Goal: Task Accomplishment & Management: Use online tool/utility

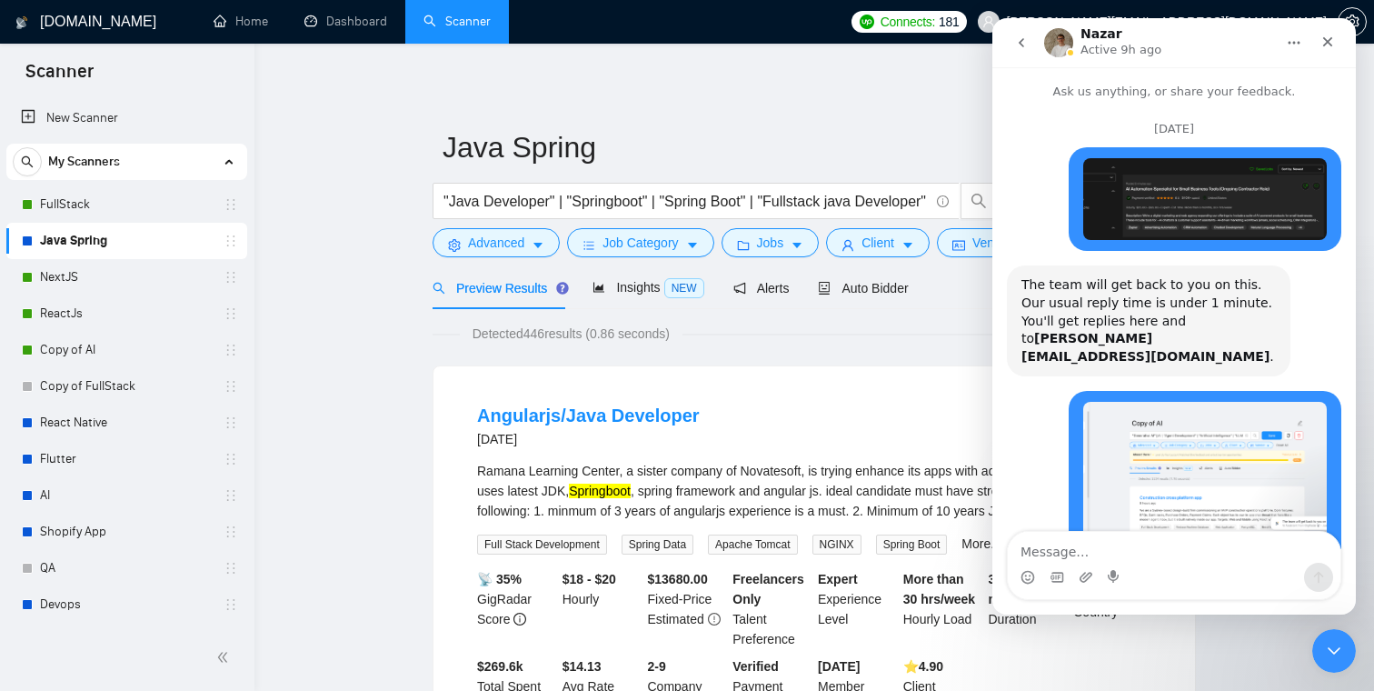
scroll to position [3, 0]
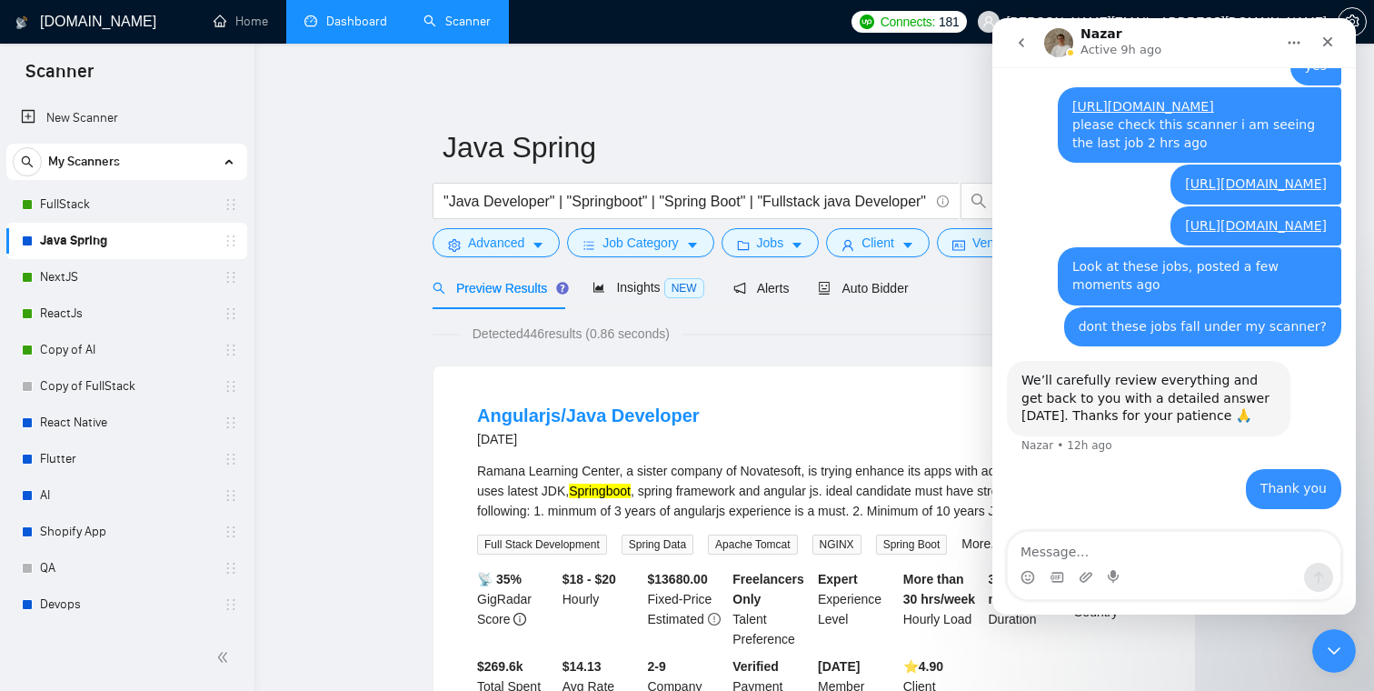
click at [350, 19] on link "Dashboard" at bounding box center [346, 21] width 83 height 15
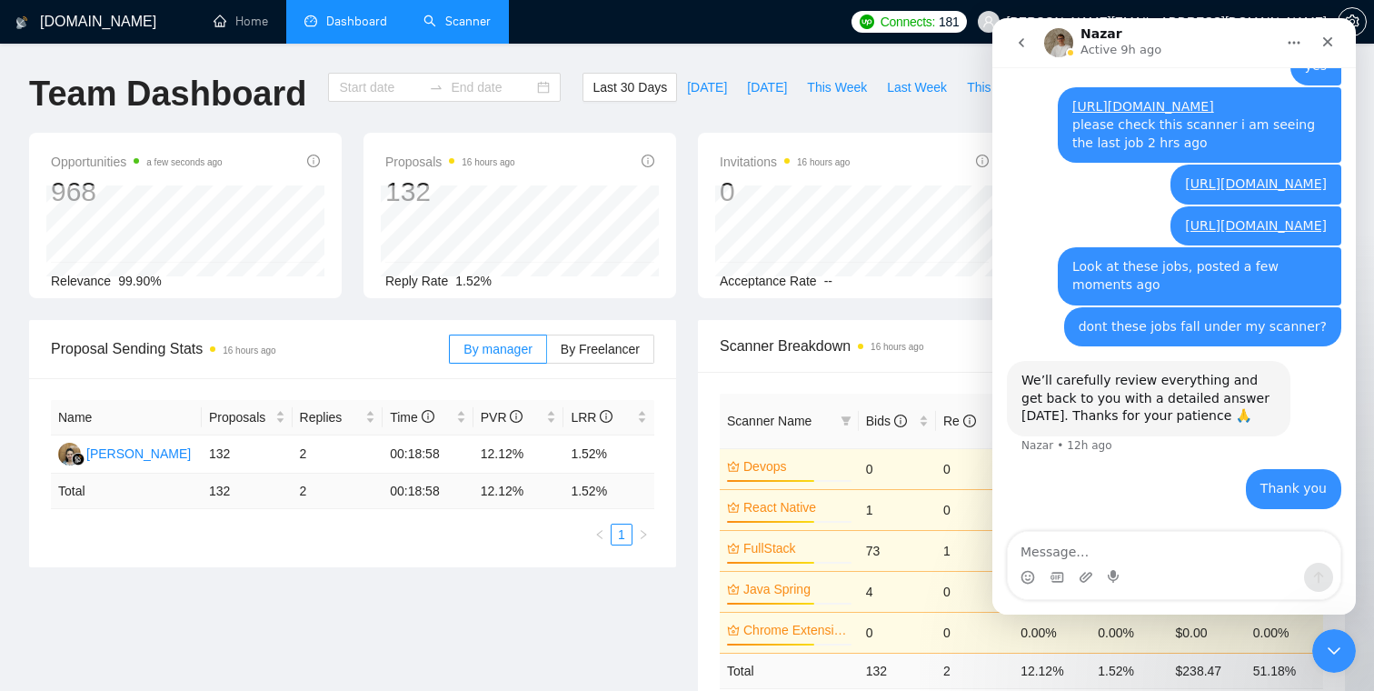
type input "[DATE]"
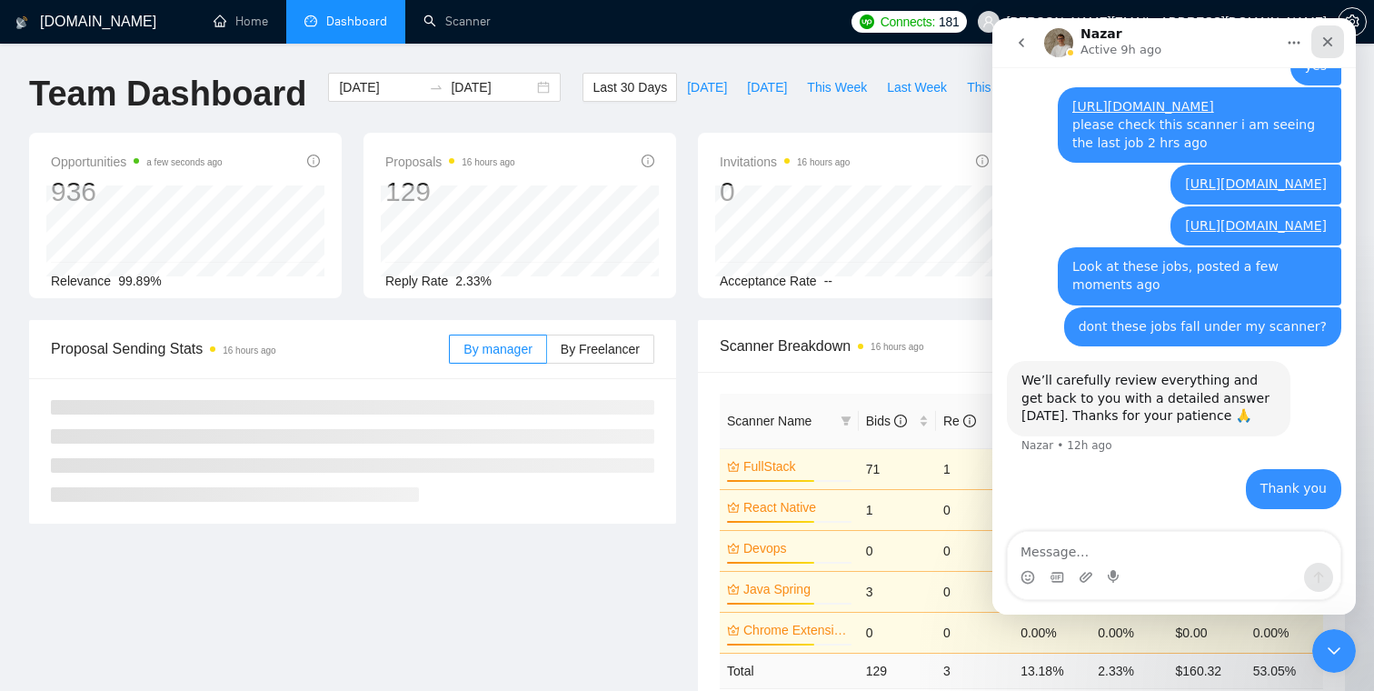
click at [1330, 37] on icon "Close" at bounding box center [1329, 42] width 10 height 10
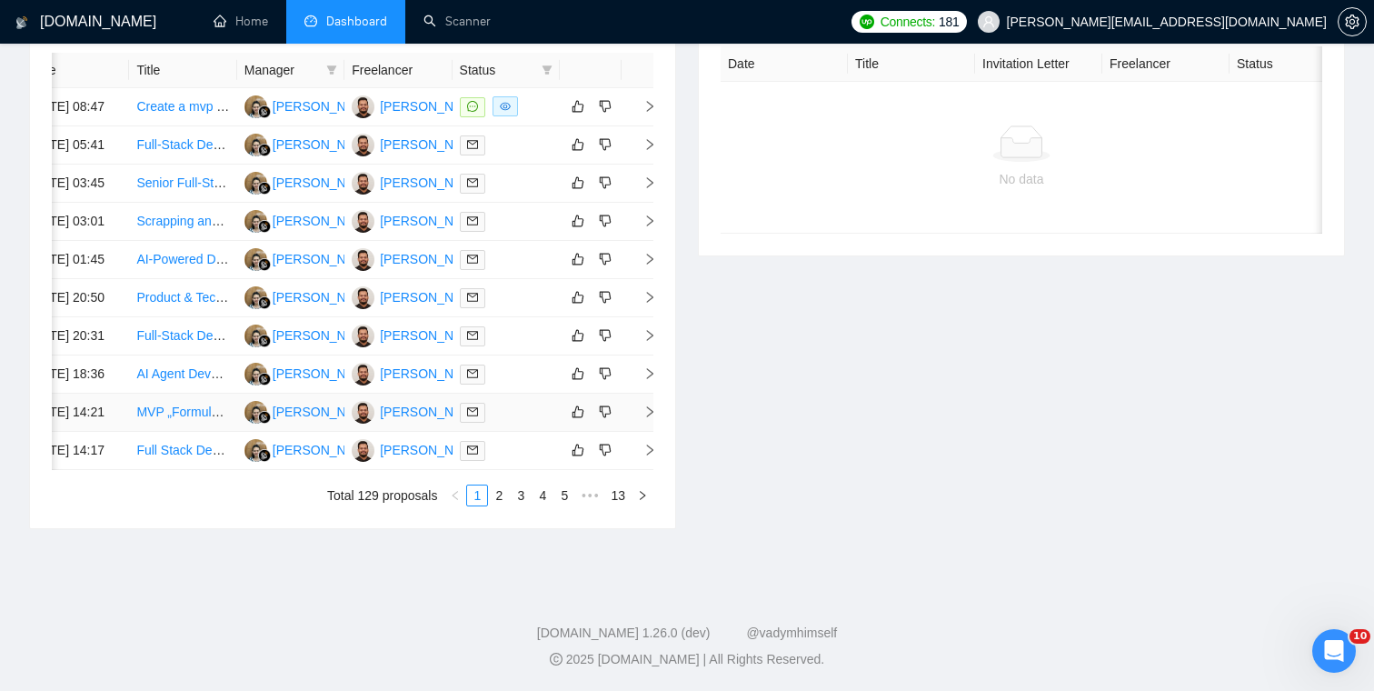
scroll to position [0, 35]
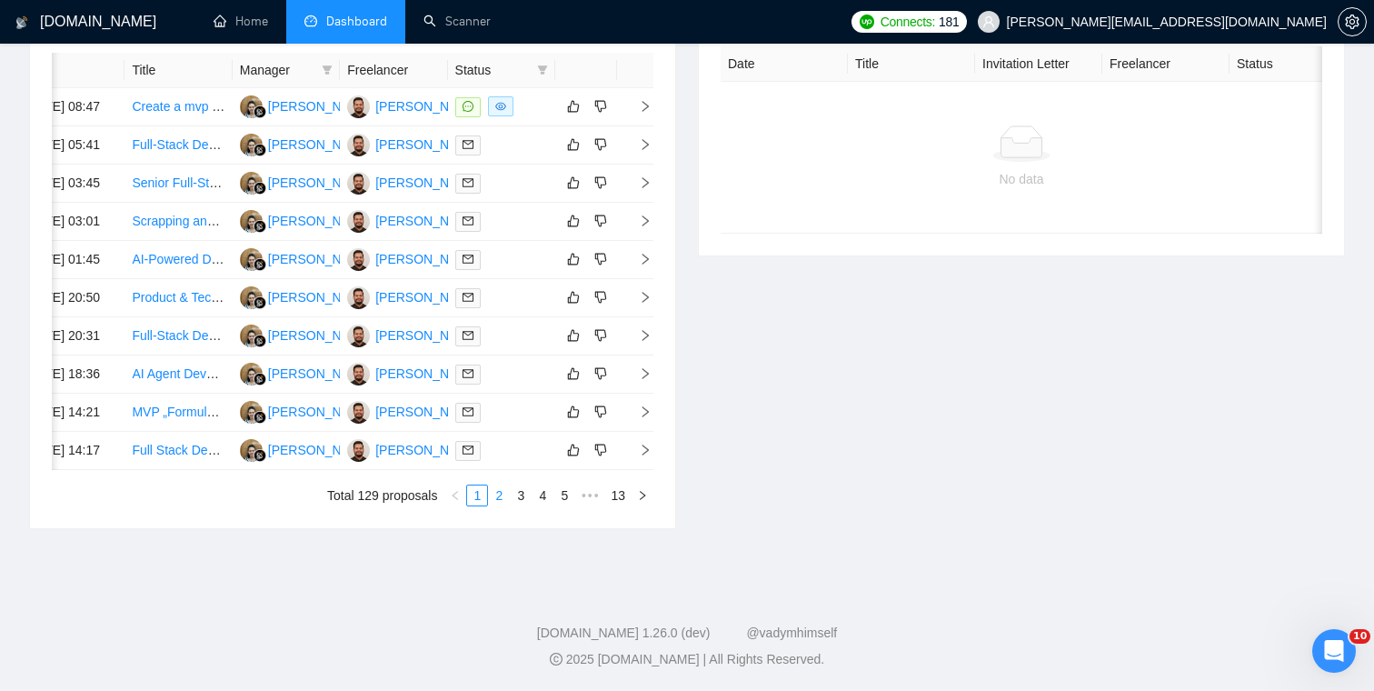
click at [492, 505] on link "2" at bounding box center [499, 495] width 20 height 20
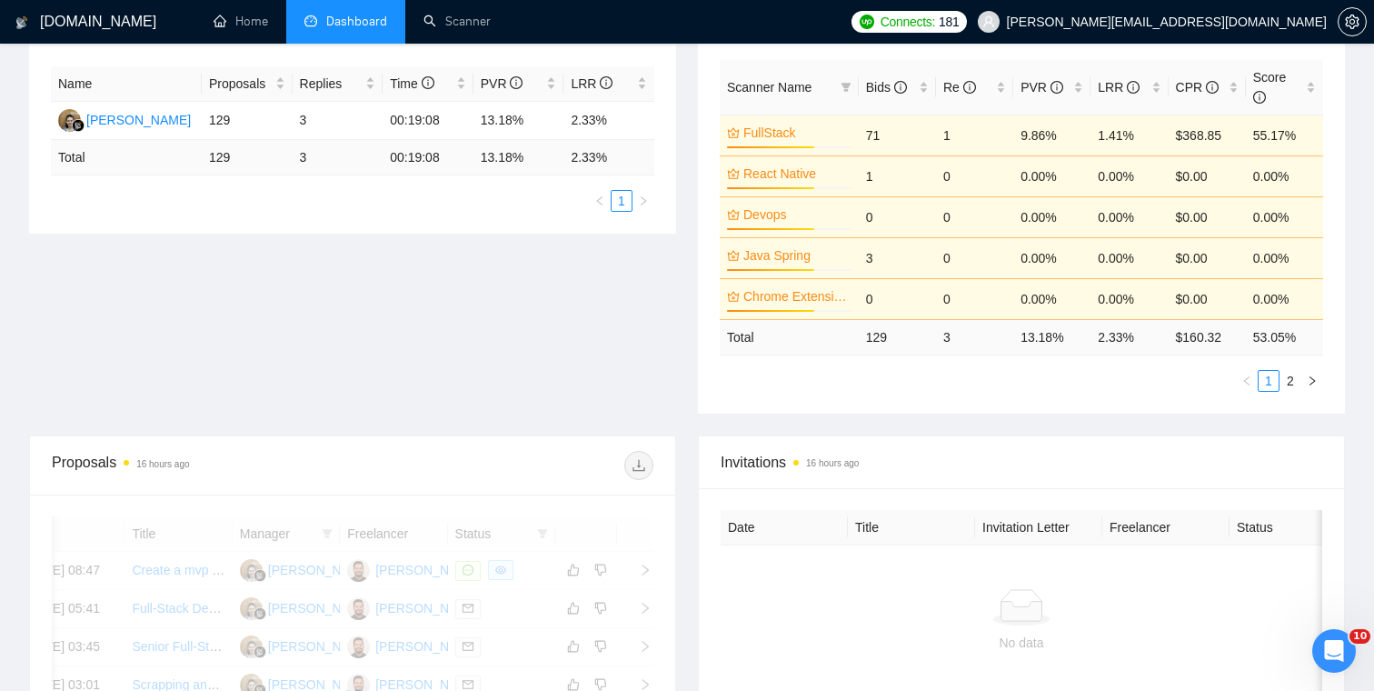
scroll to position [293, 0]
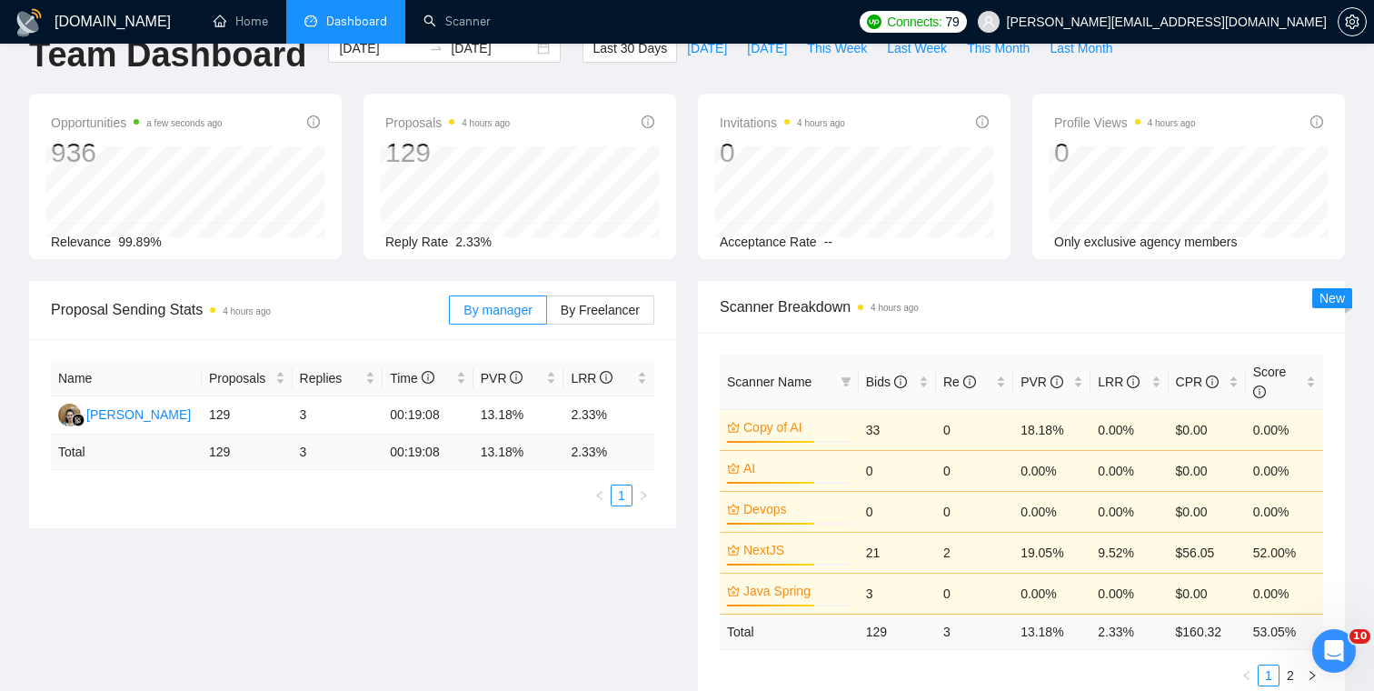
scroll to position [40, 0]
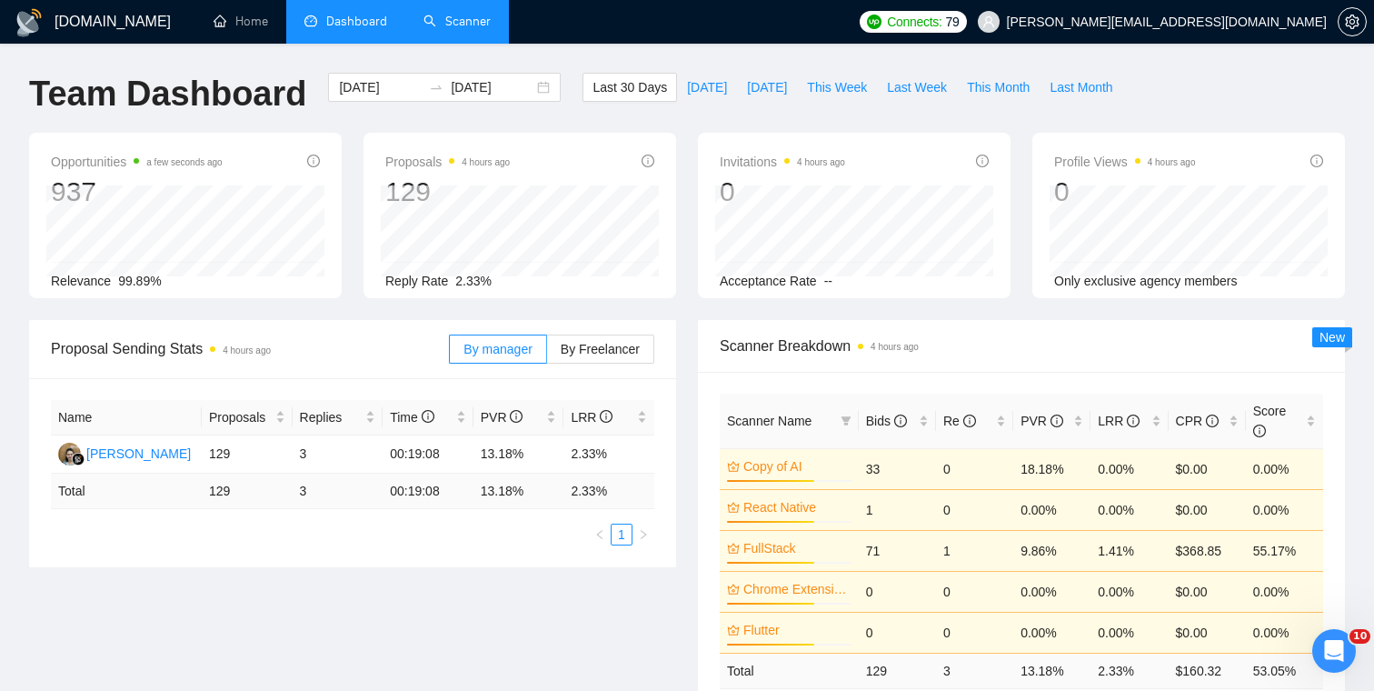
click at [464, 29] on link "Scanner" at bounding box center [457, 21] width 67 height 15
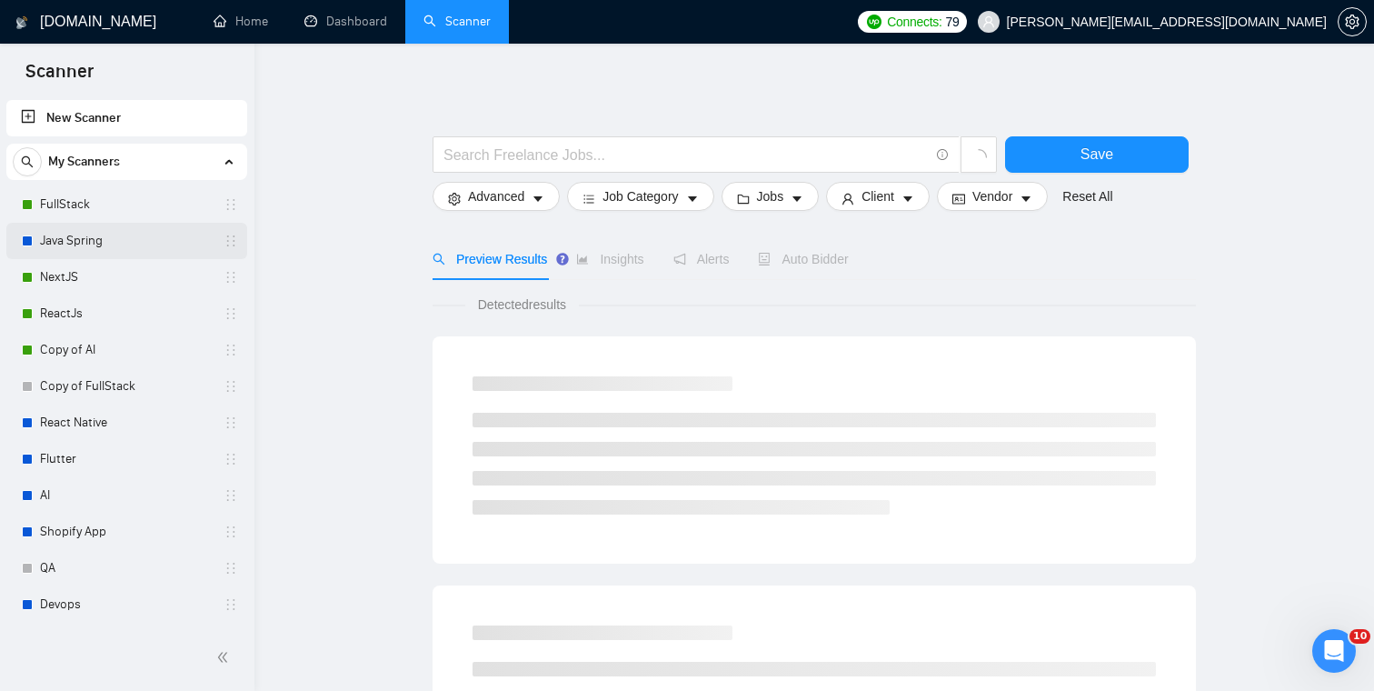
click at [85, 236] on link "Java Spring" at bounding box center [126, 241] width 173 height 36
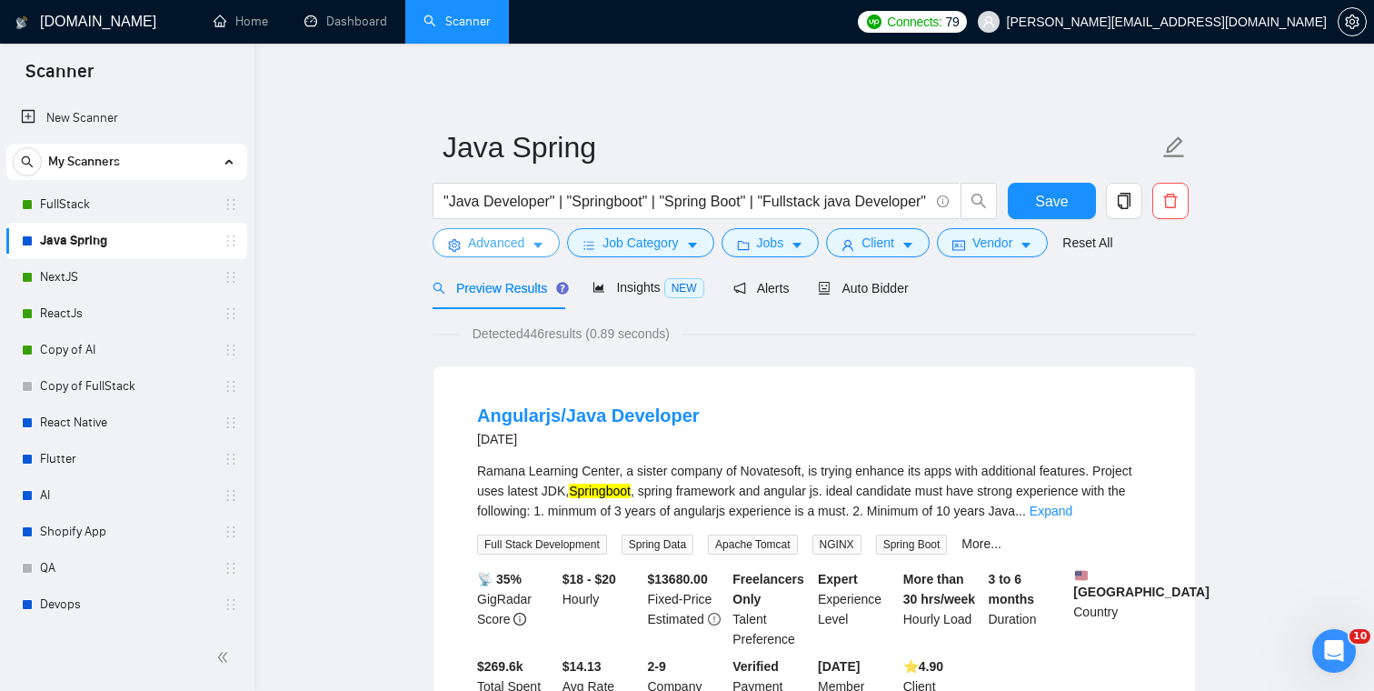
click at [545, 251] on icon "caret-down" at bounding box center [538, 245] width 13 height 13
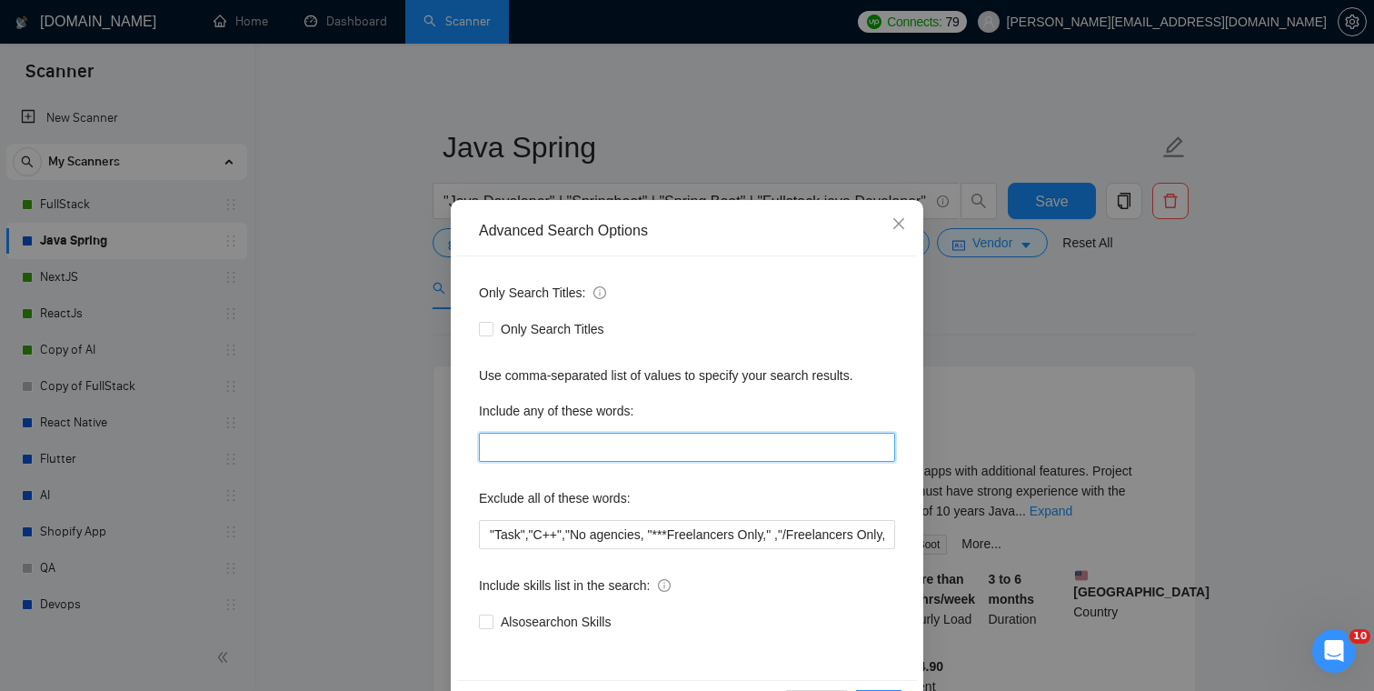
click at [551, 451] on input "text" at bounding box center [687, 447] width 416 height 29
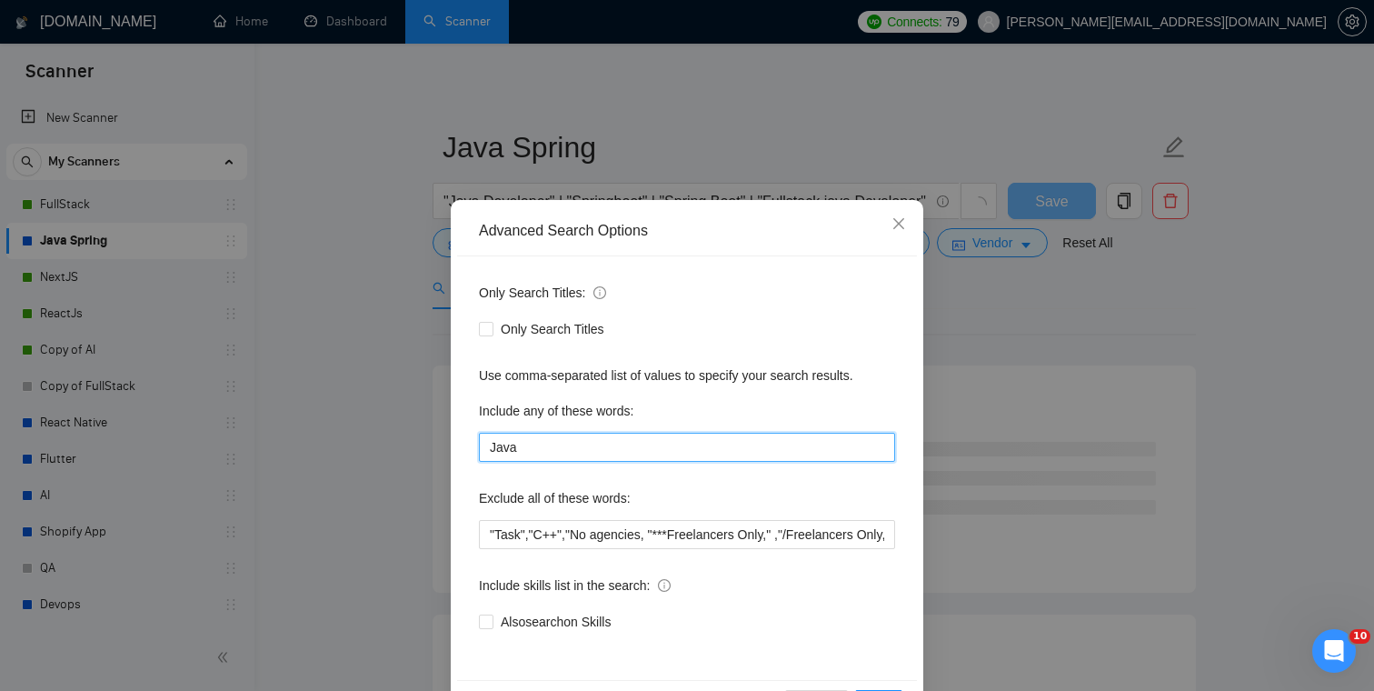
scroll to position [65, 0]
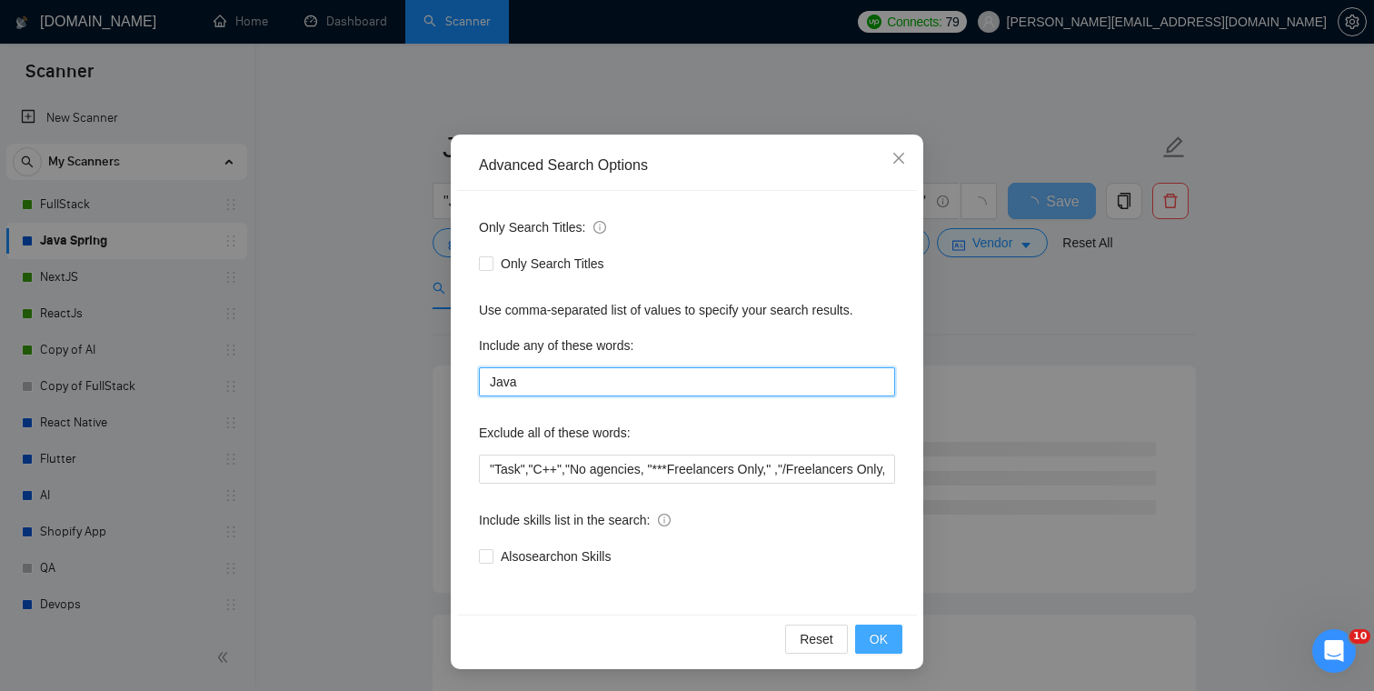
type input "Java"
click at [874, 633] on span "OK" at bounding box center [879, 639] width 18 height 20
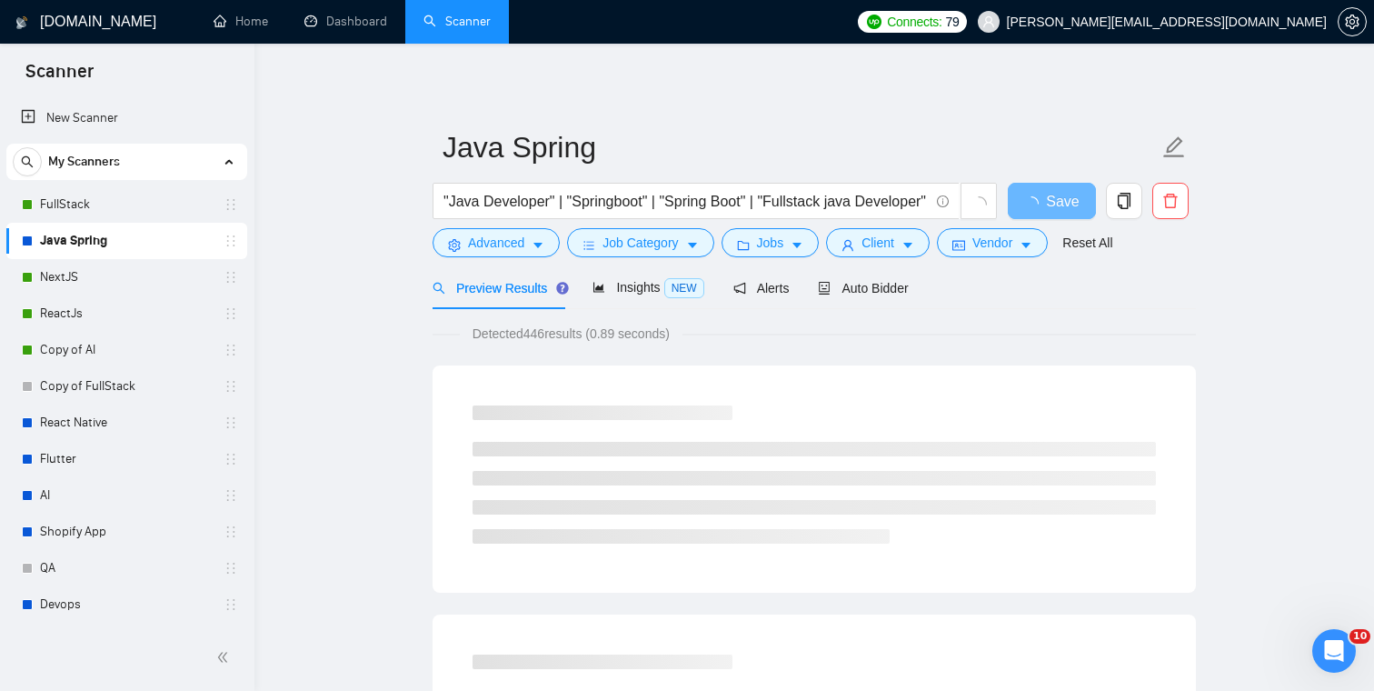
scroll to position [0, 0]
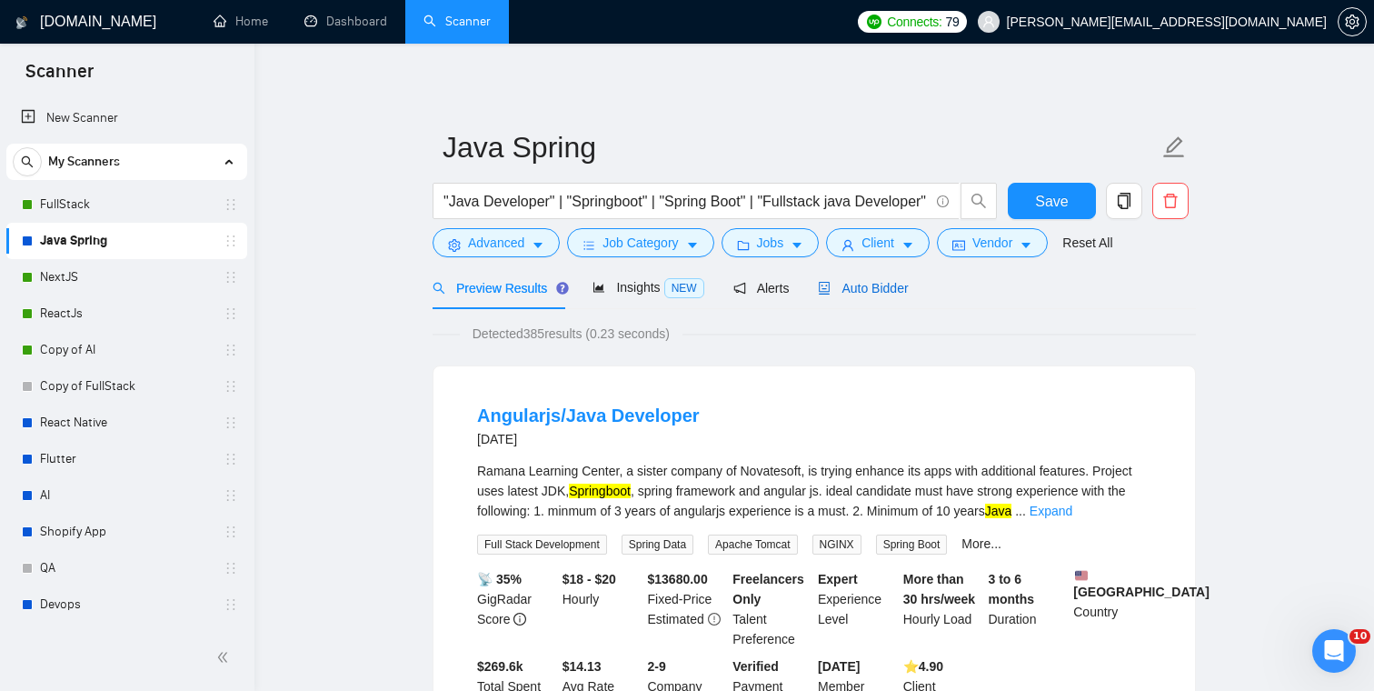
click at [845, 287] on span "Auto Bidder" at bounding box center [863, 288] width 90 height 15
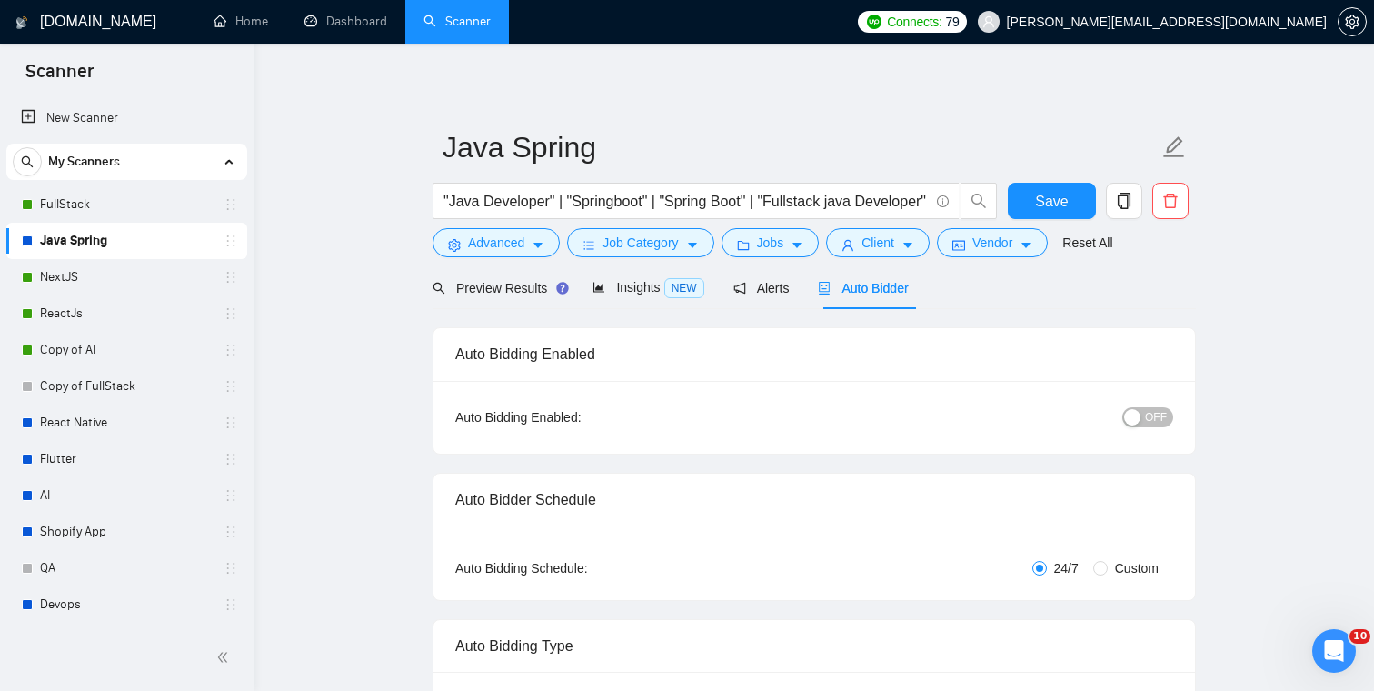
checkbox input "true"
click at [518, 271] on div "Preview Results" at bounding box center [498, 287] width 131 height 43
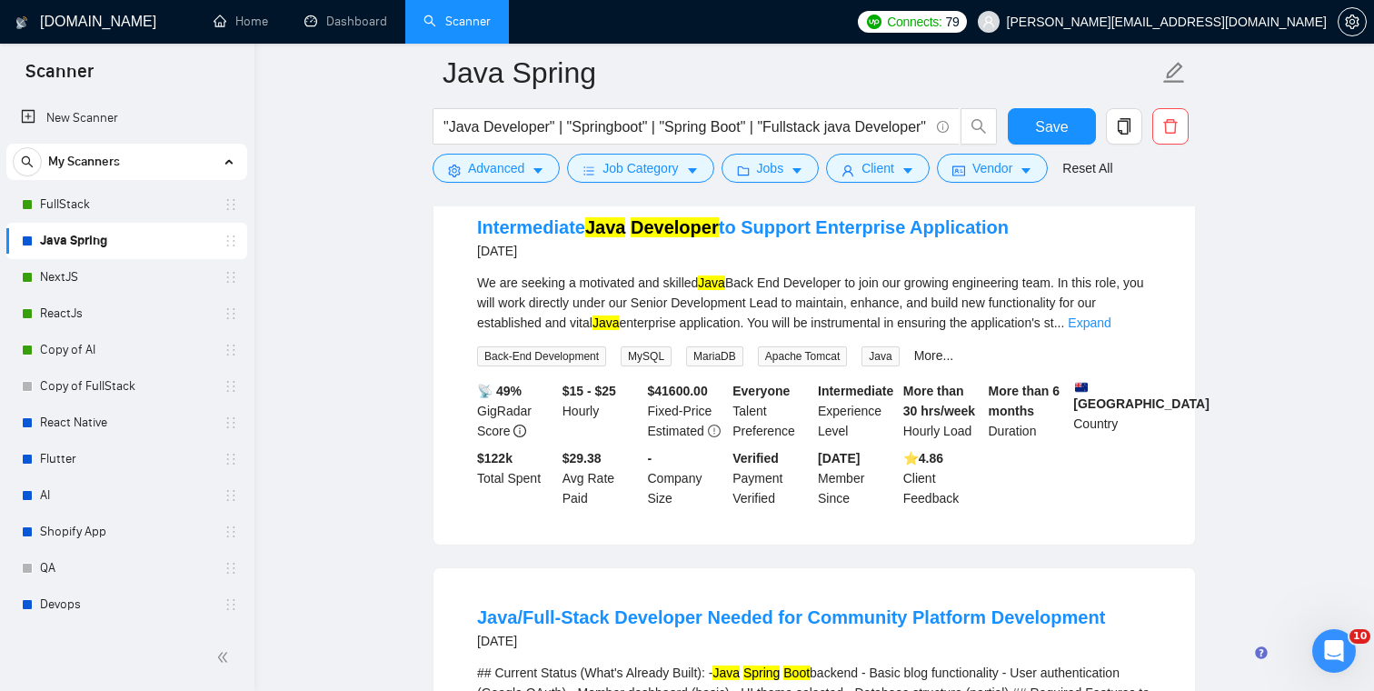
scroll to position [1015, 0]
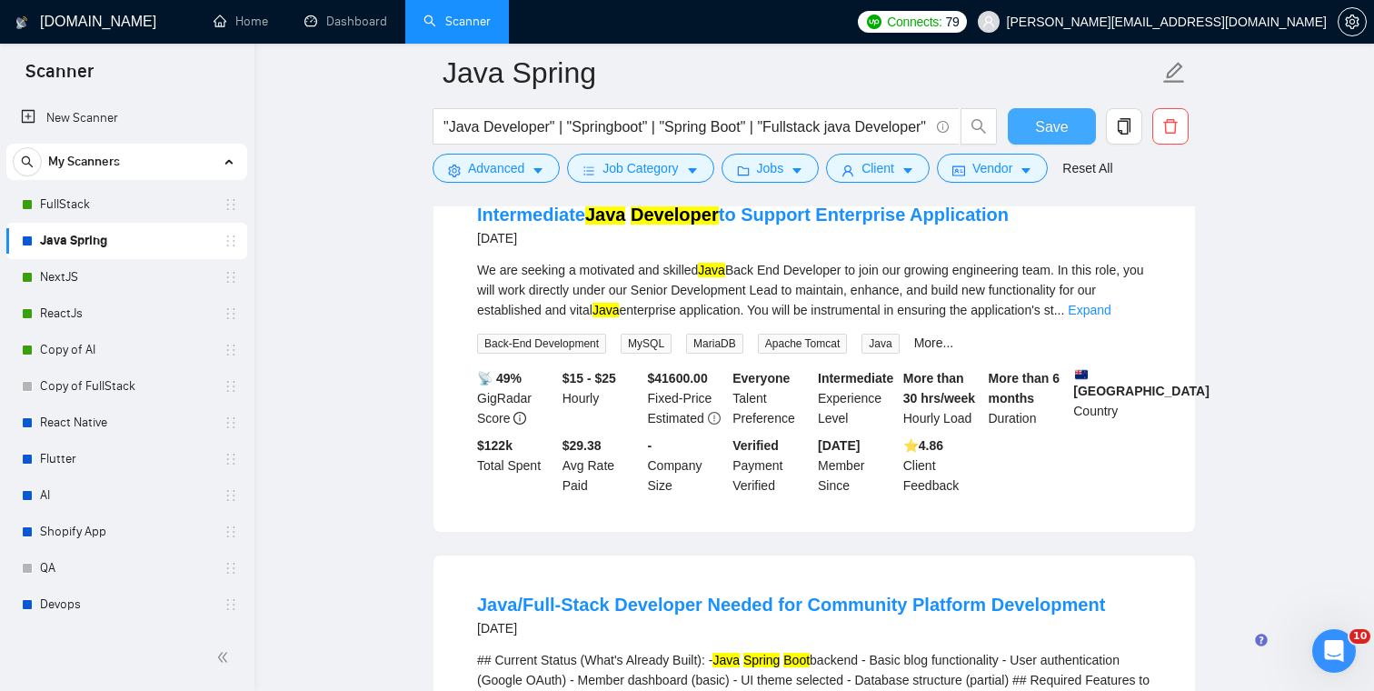
click at [1082, 126] on button "Save" at bounding box center [1052, 126] width 88 height 36
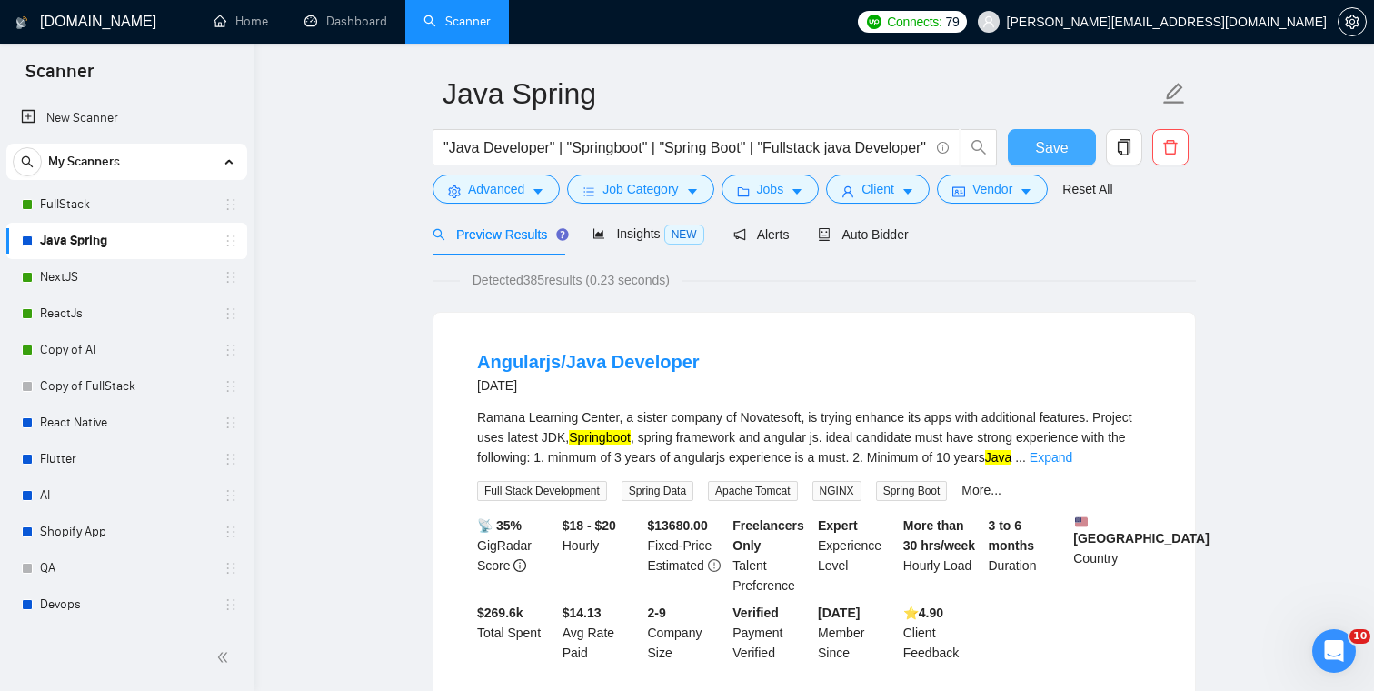
scroll to position [0, 0]
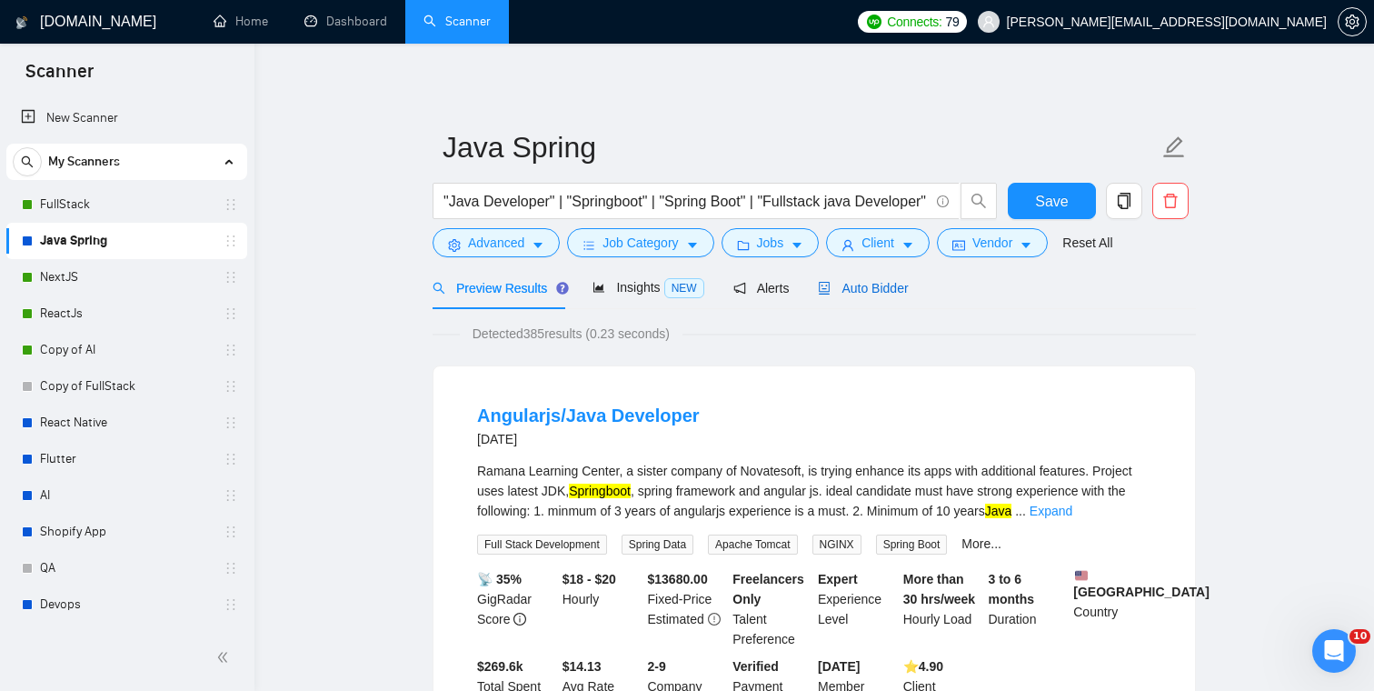
click at [894, 297] on div "Auto Bidder" at bounding box center [863, 288] width 90 height 20
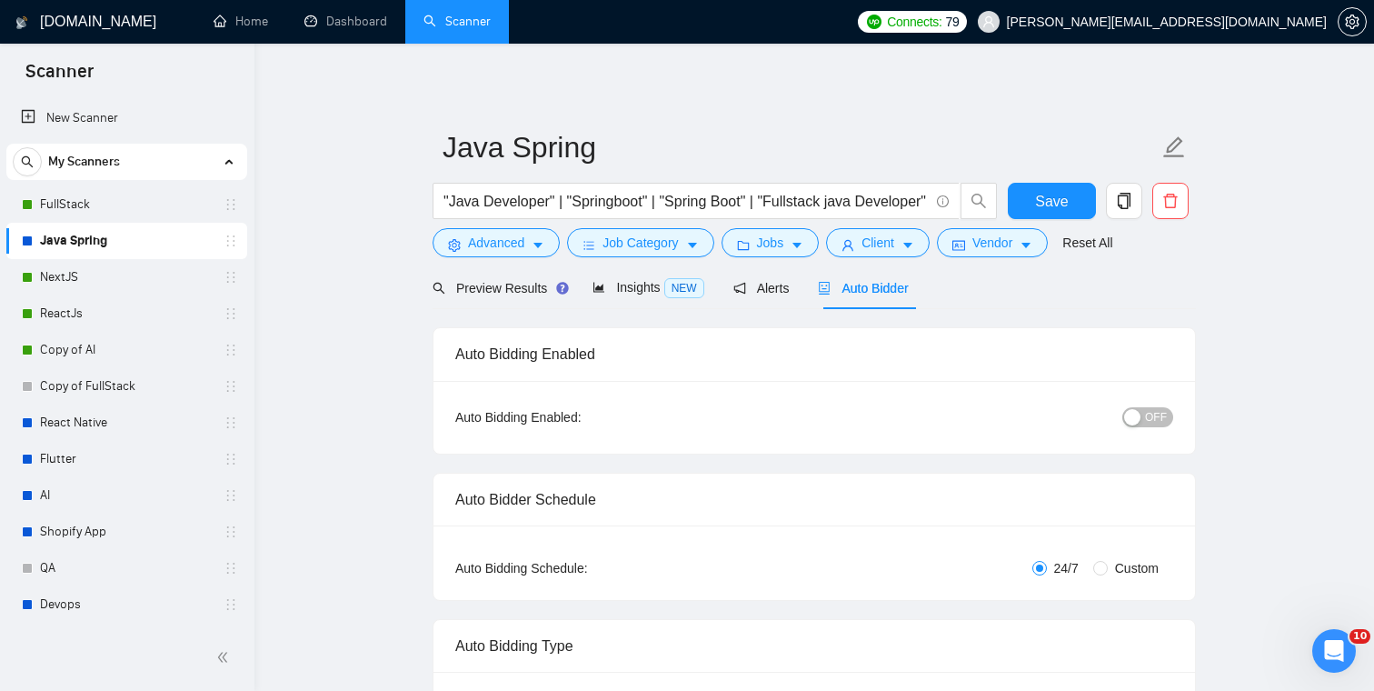
click at [1169, 414] on button "OFF" at bounding box center [1148, 417] width 51 height 20
click at [1064, 194] on span "Save" at bounding box center [1051, 201] width 33 height 23
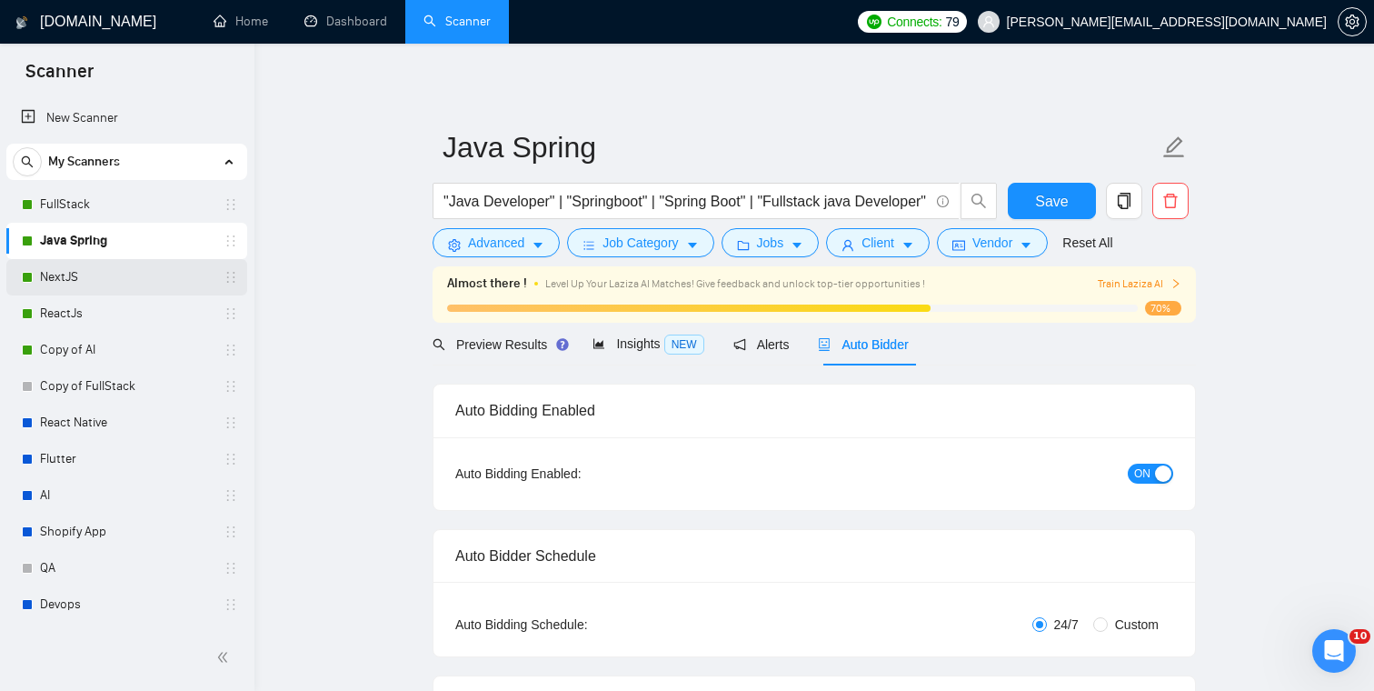
click at [163, 274] on link "NextJS" at bounding box center [126, 277] width 173 height 36
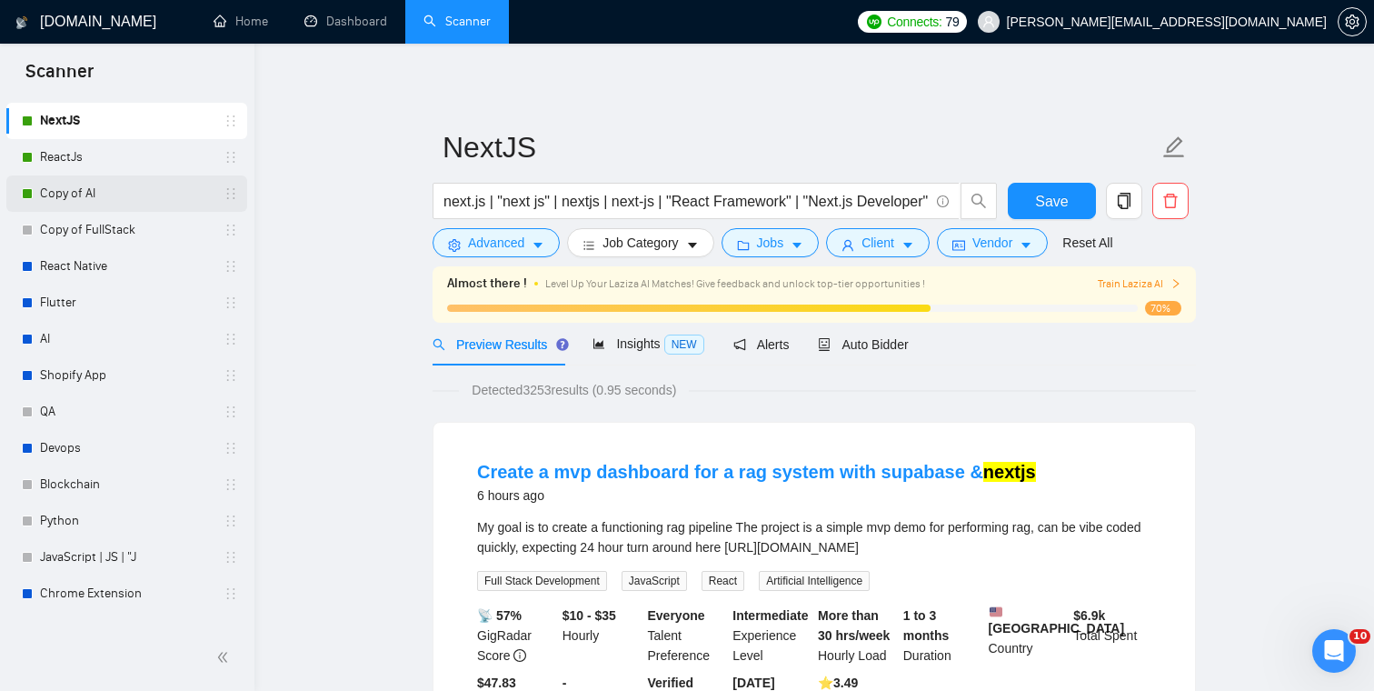
scroll to position [159, 0]
